Goal: Find specific page/section: Find specific page/section

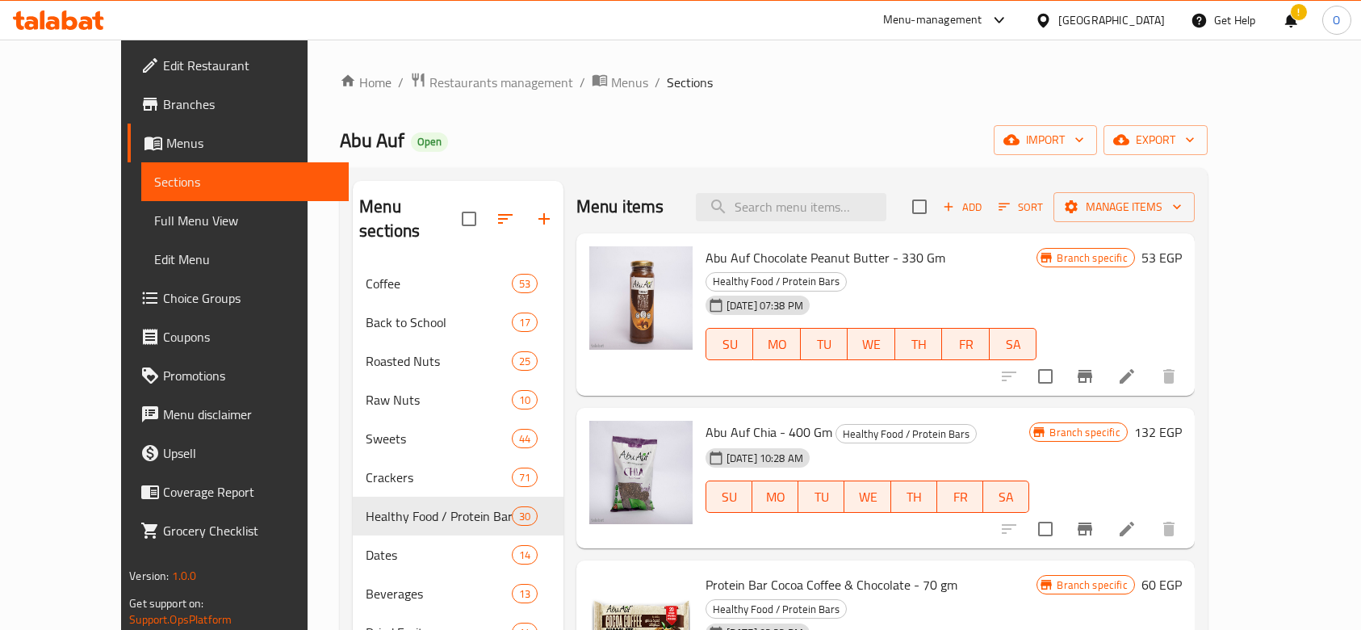
scroll to position [27, 0]
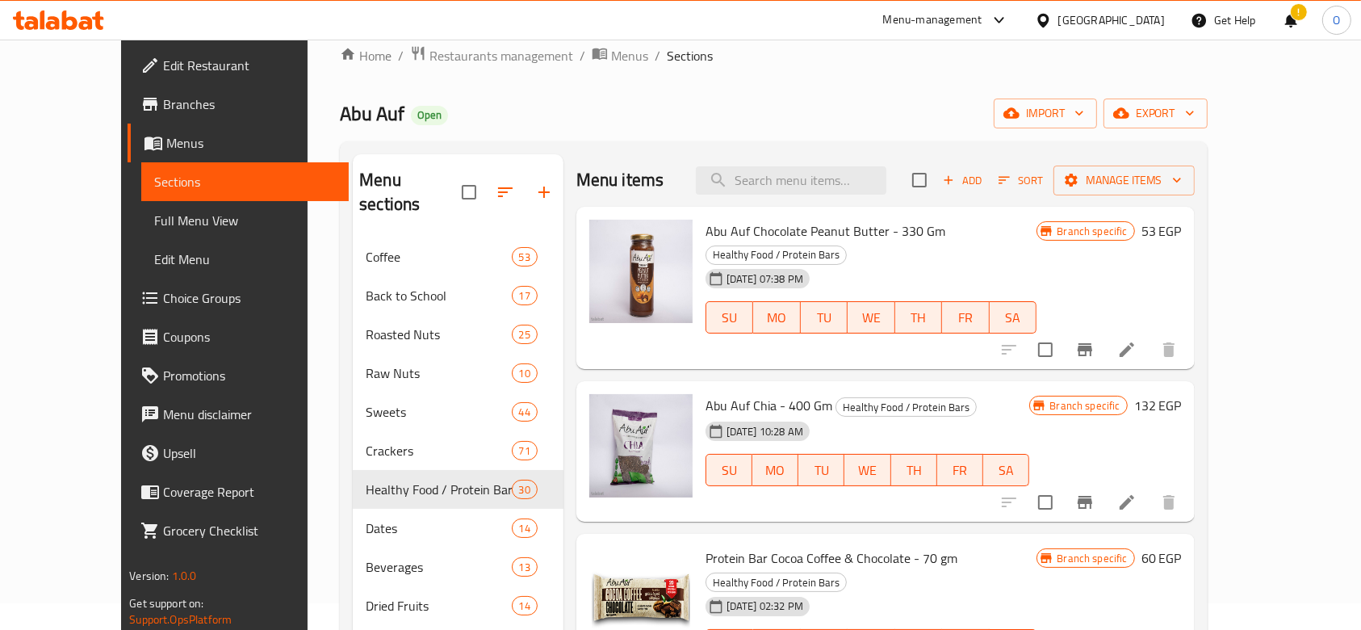
click at [1297, 20] on div "!" at bounding box center [1291, 20] width 18 height 39
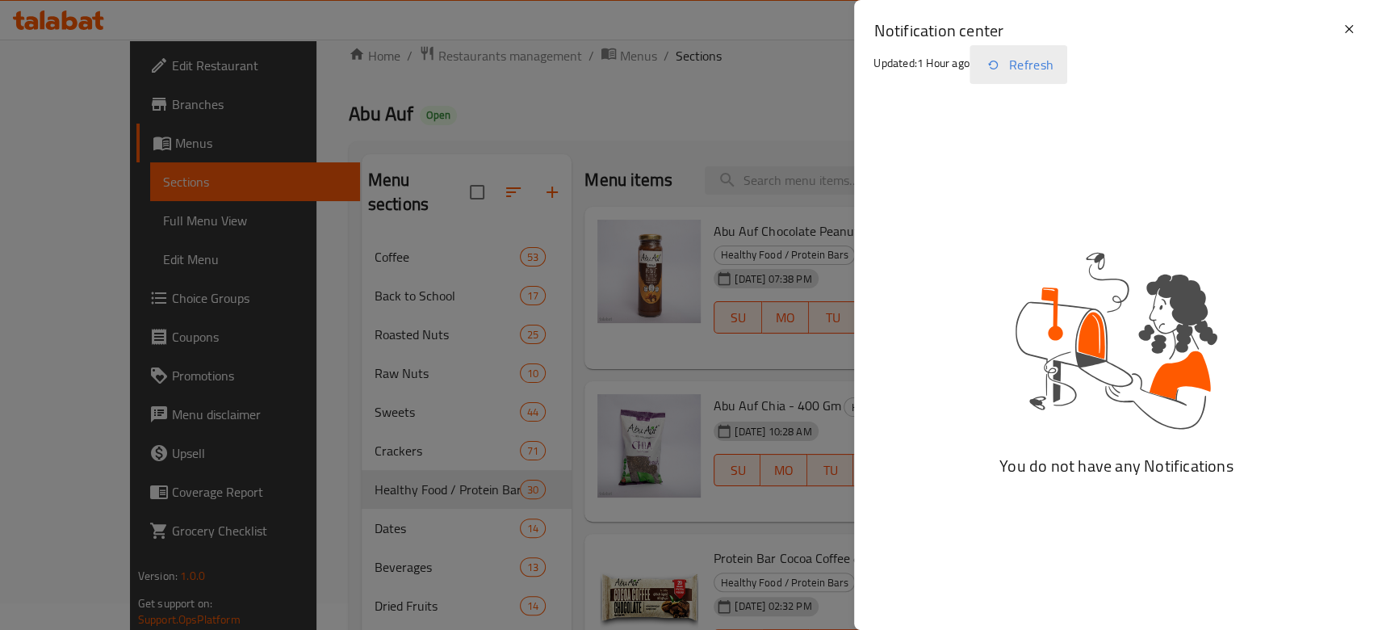
click at [1037, 72] on button "Refresh" at bounding box center [1019, 64] width 98 height 39
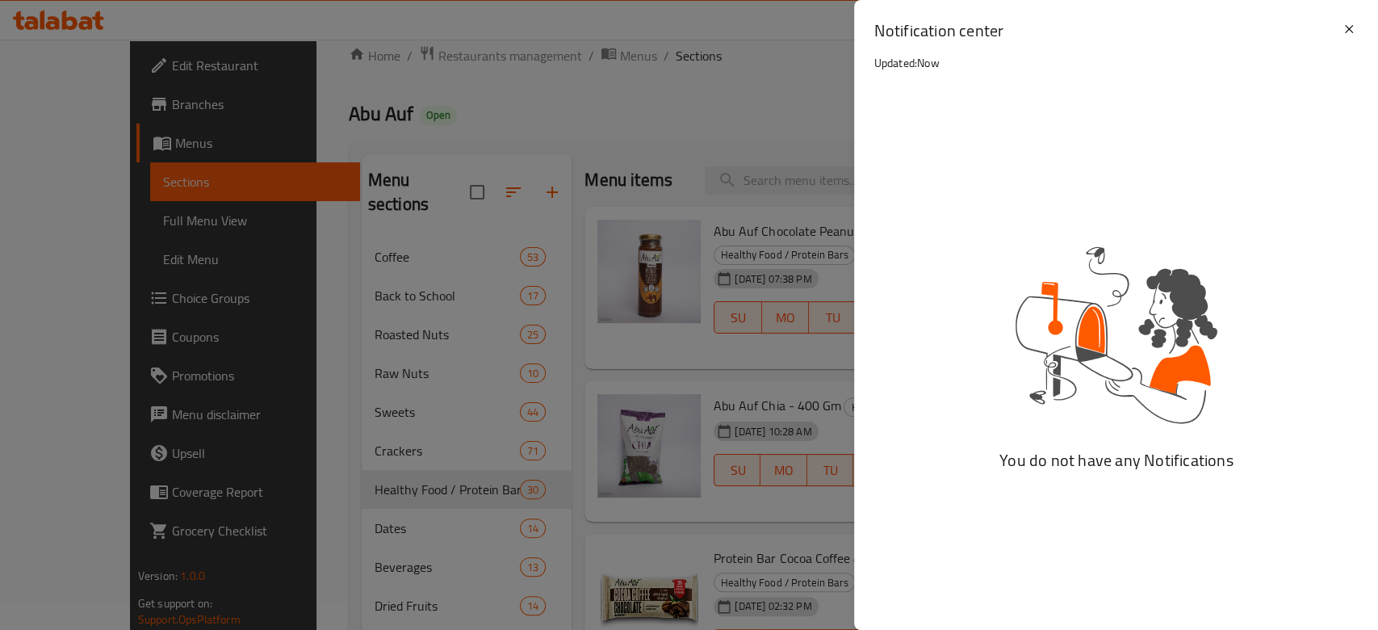
click at [1342, 40] on div "Notification center Updated: Now" at bounding box center [1116, 49] width 524 height 99
click at [1344, 25] on icon at bounding box center [1349, 28] width 19 height 19
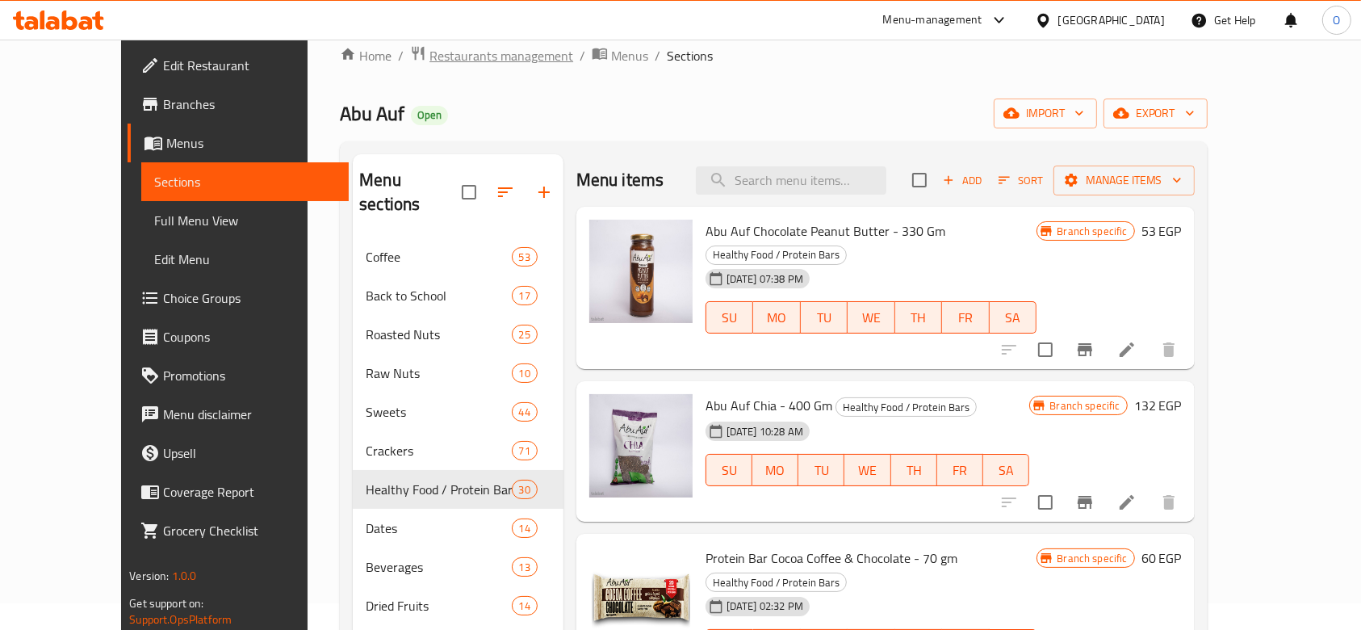
click at [430, 51] on span "Restaurants management" at bounding box center [502, 55] width 144 height 19
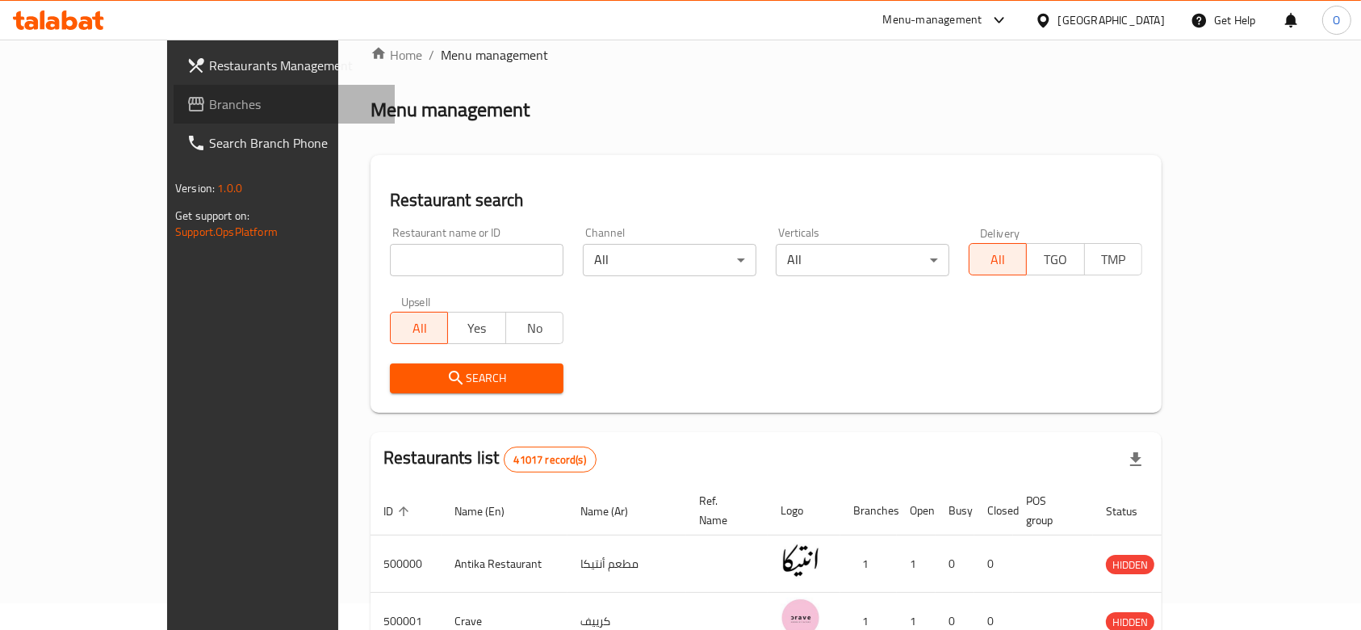
click at [187, 113] on span at bounding box center [198, 103] width 23 height 19
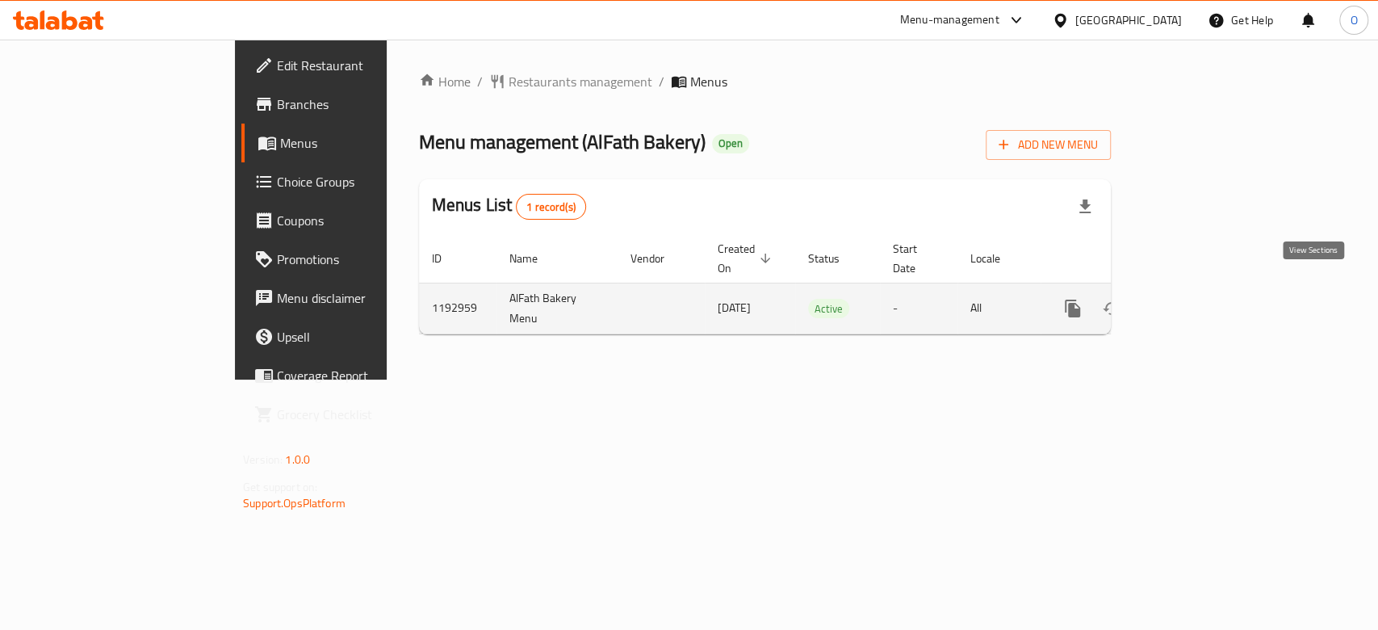
click at [1199, 299] on icon "enhanced table" at bounding box center [1189, 308] width 19 height 19
